Goal: Task Accomplishment & Management: Complete application form

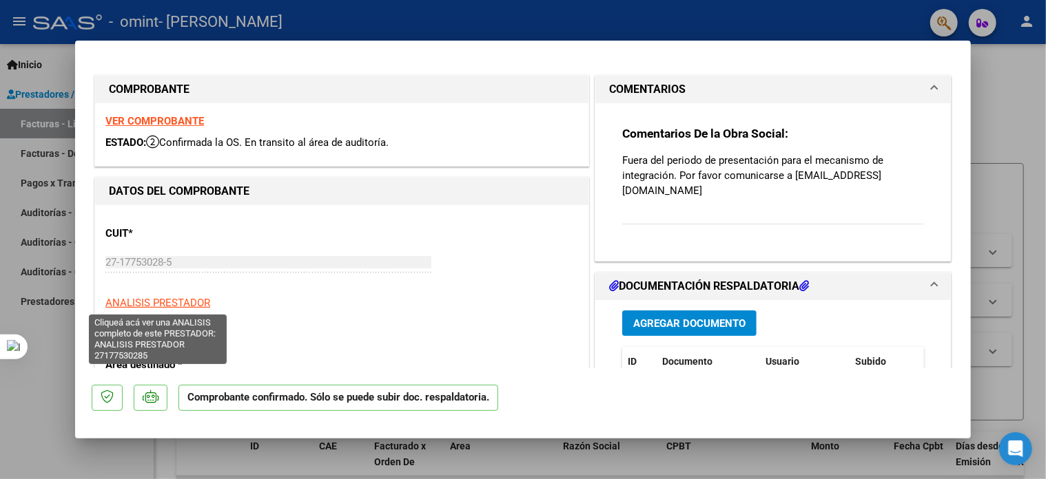
click at [179, 301] on span "ANALISIS PRESTADOR" at bounding box center [157, 303] width 105 height 12
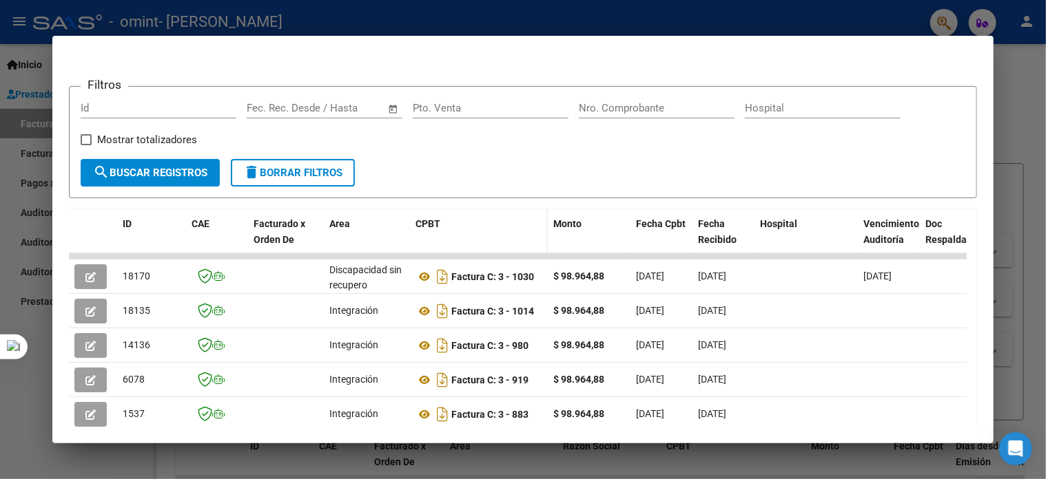
scroll to position [207, 0]
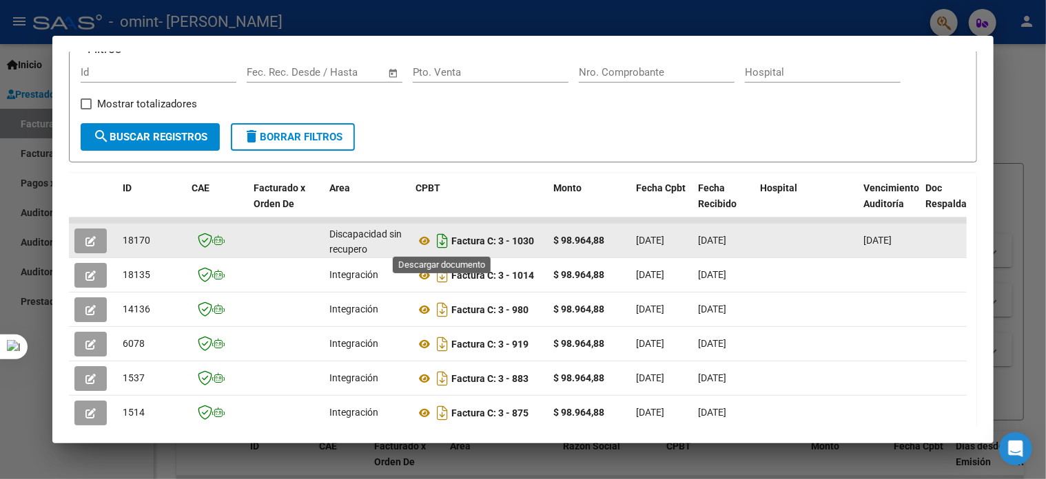
click at [439, 242] on icon "Descargar documento" at bounding box center [442, 241] width 18 height 22
click at [1020, 132] on div at bounding box center [523, 239] width 1046 height 479
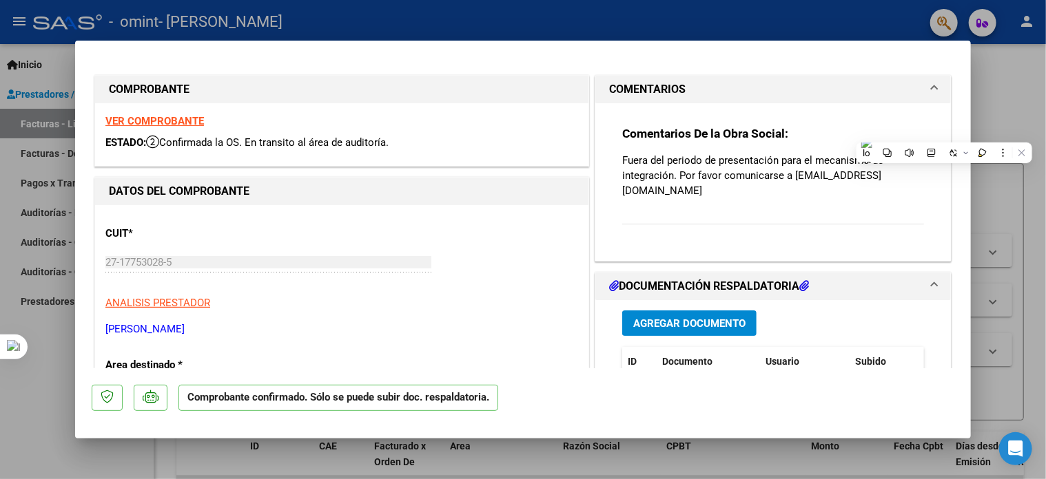
click at [924, 206] on div "Comentarios De la Obra Social: Fuera del periodo de presentación para el mecani…" at bounding box center [772, 182] width 355 height 158
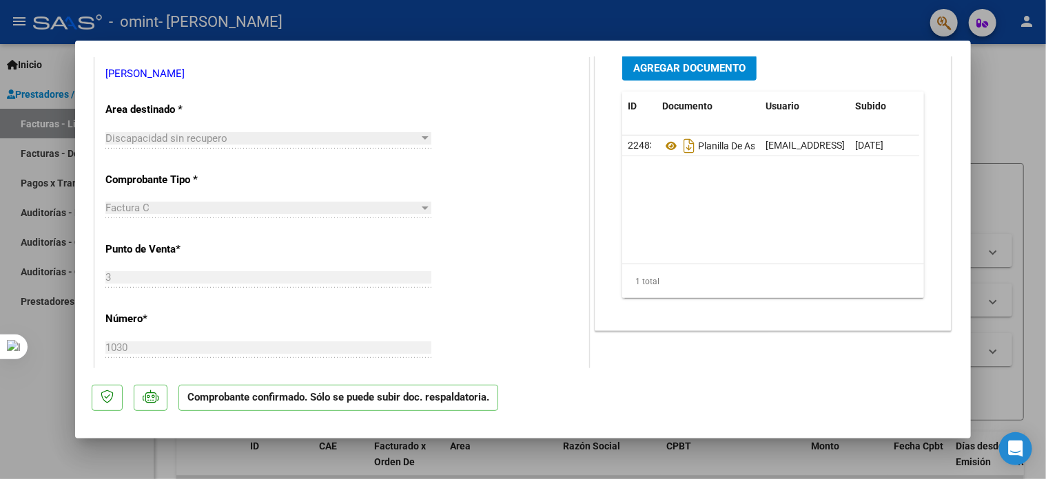
scroll to position [0, 0]
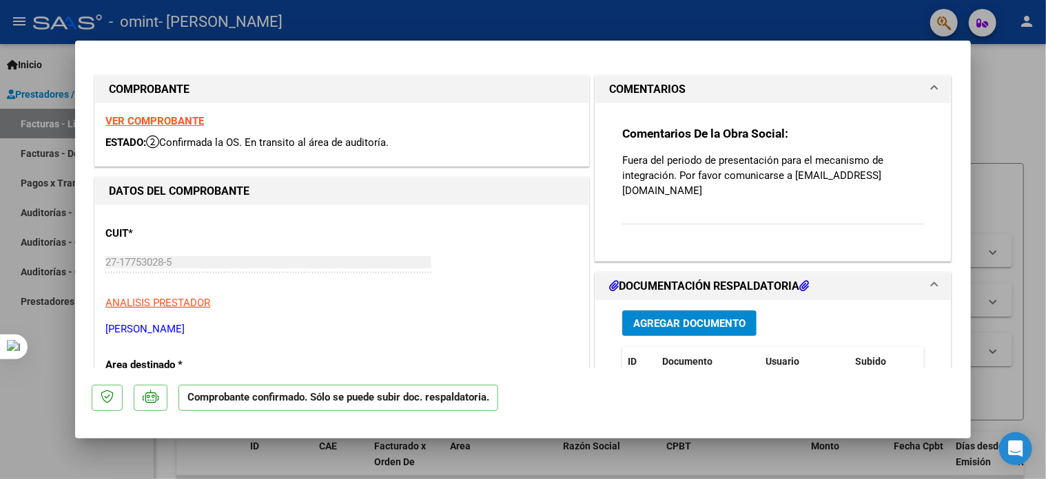
click at [1017, 117] on div at bounding box center [523, 239] width 1046 height 479
type input "$ 0,00"
